Goal: Information Seeking & Learning: Learn about a topic

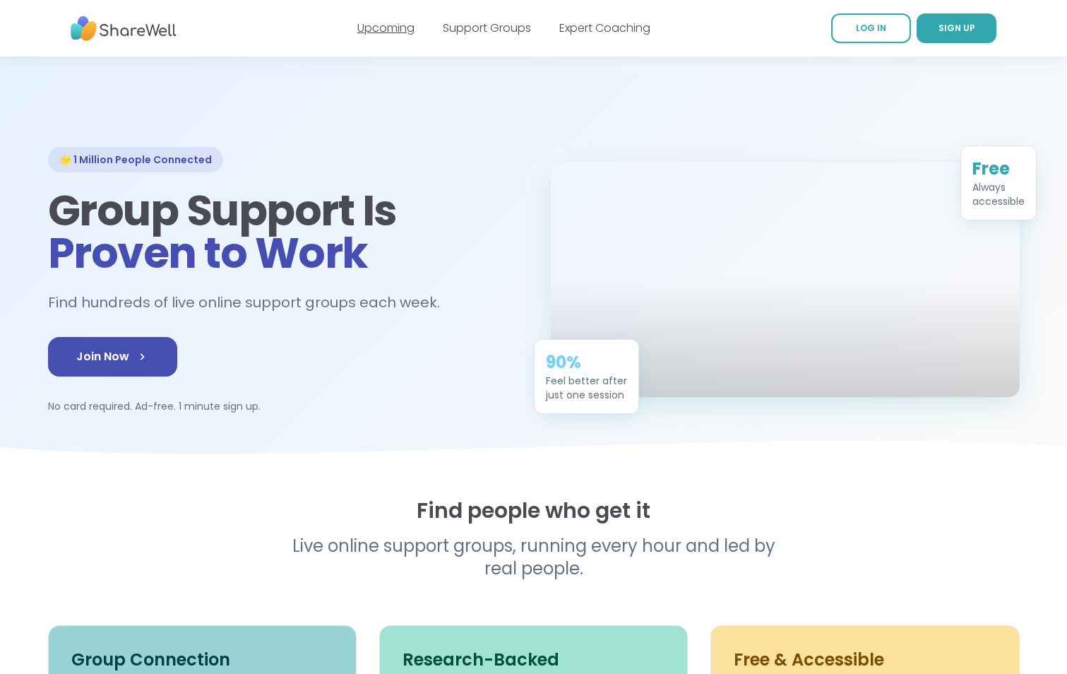
click at [360, 34] on link "Upcoming" at bounding box center [385, 28] width 57 height 16
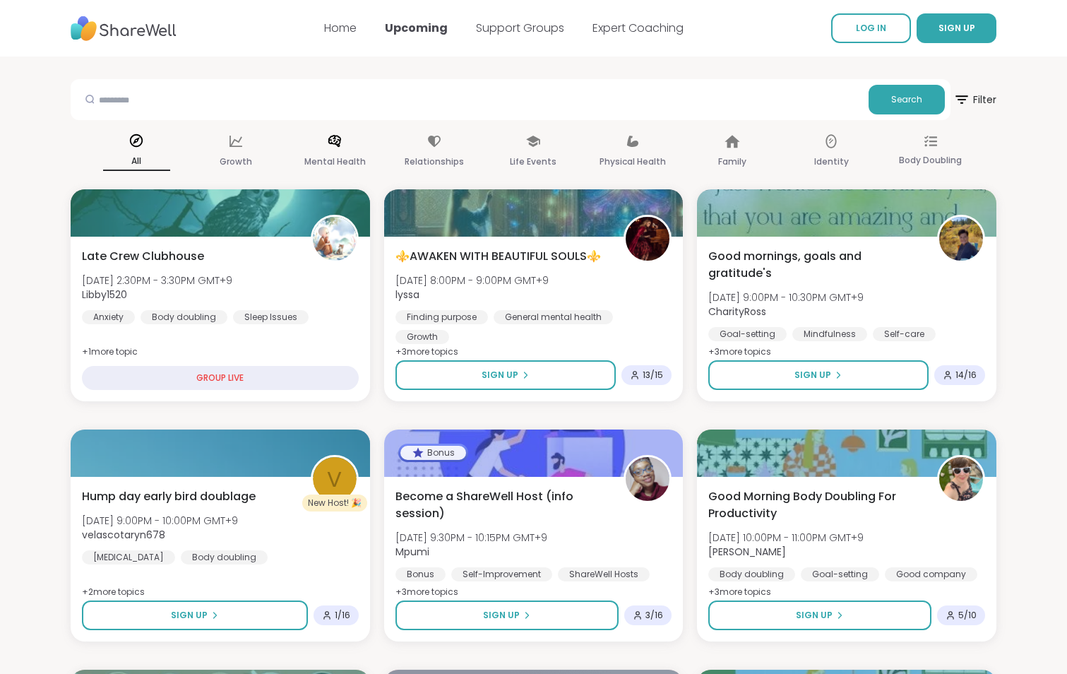
click at [336, 170] on p "Mental Health" at bounding box center [334, 161] width 61 height 17
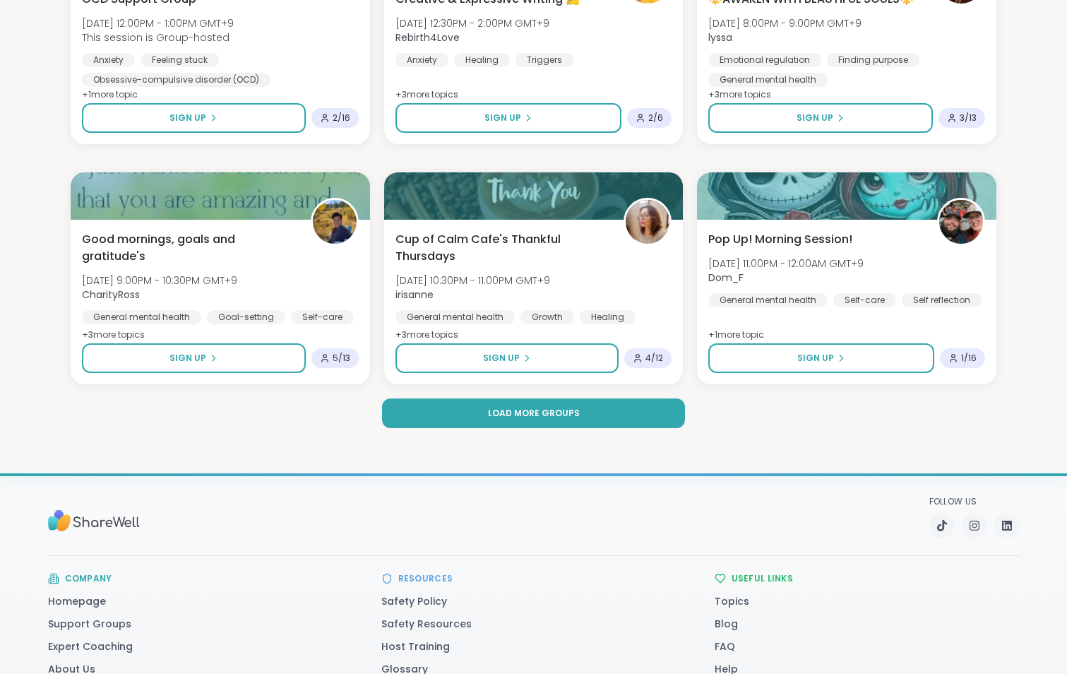
scroll to position [2826, 0]
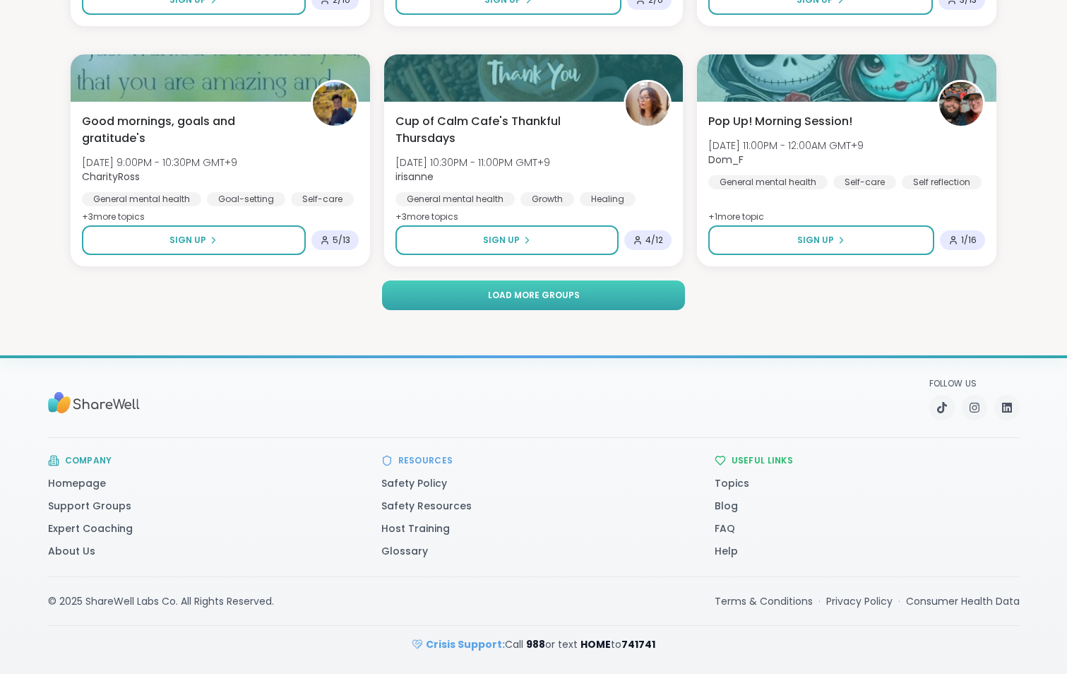
click at [535, 302] on span "Load more groups" at bounding box center [534, 295] width 92 height 13
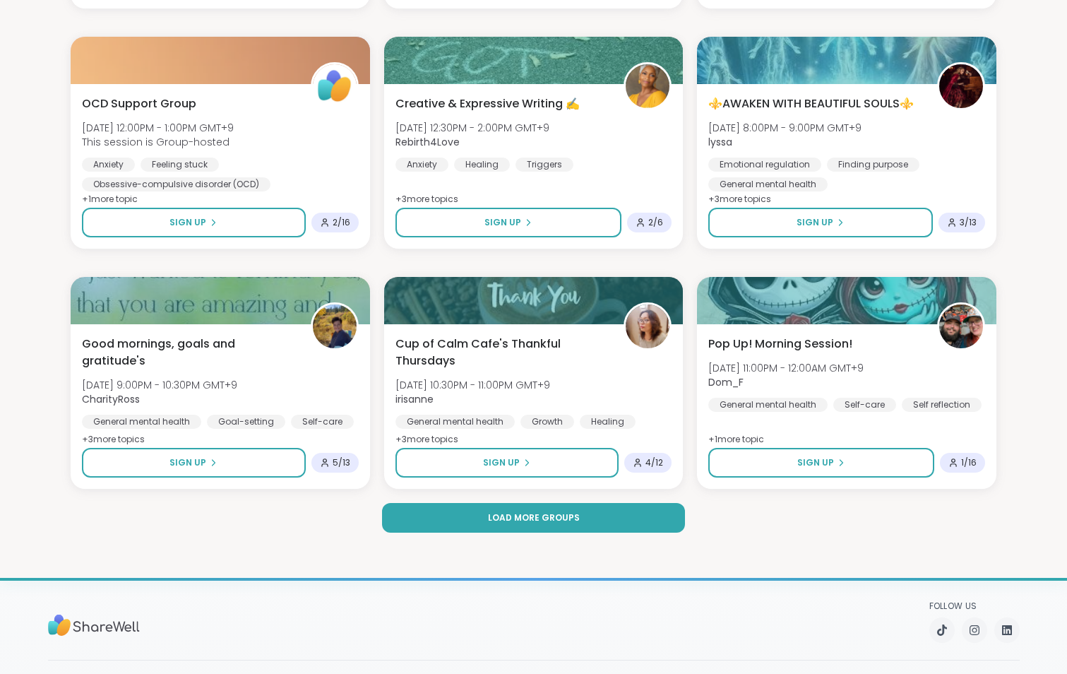
scroll to position [2455, 0]
